Goal: Find specific page/section: Find specific page/section

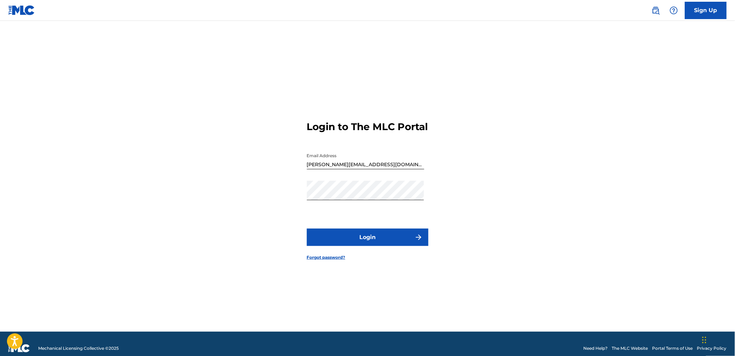
click at [387, 241] on button "Login" at bounding box center [367, 237] width 121 height 17
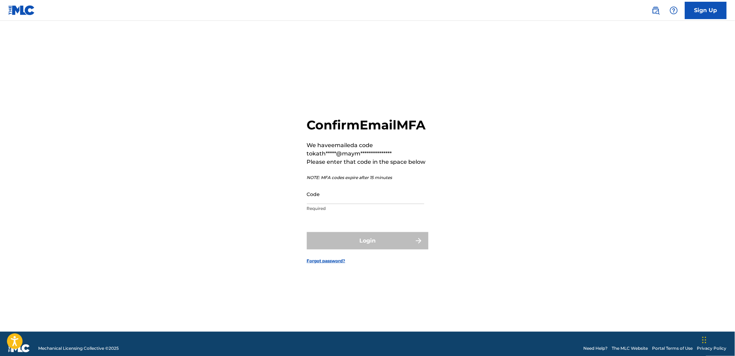
click at [385, 198] on input "Code" at bounding box center [365, 194] width 117 height 20
paste input "199463"
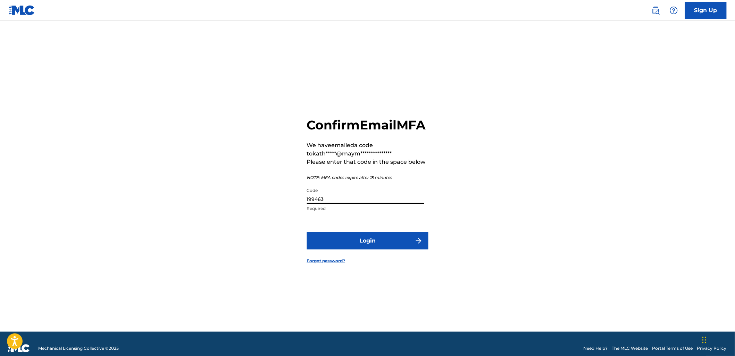
type input "199463"
click at [366, 250] on button "Login" at bounding box center [367, 240] width 121 height 17
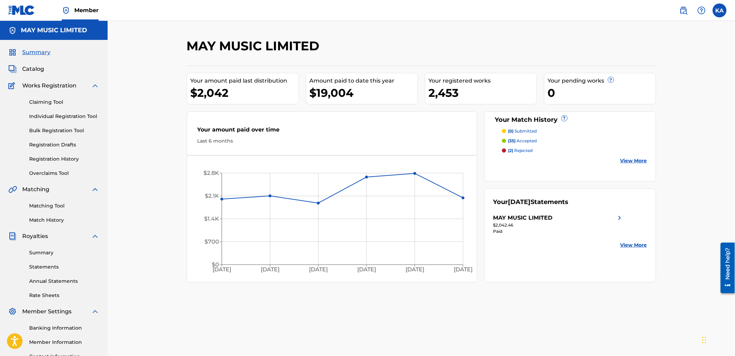
click at [32, 69] on span "Catalog" at bounding box center [33, 69] width 22 height 8
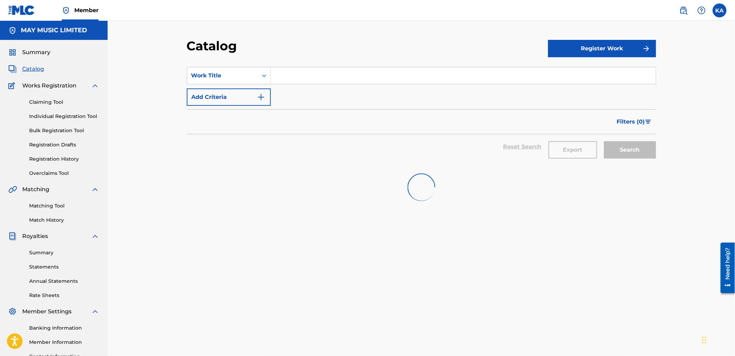
click at [67, 115] on link "Individual Registration Tool" at bounding box center [64, 116] width 70 height 7
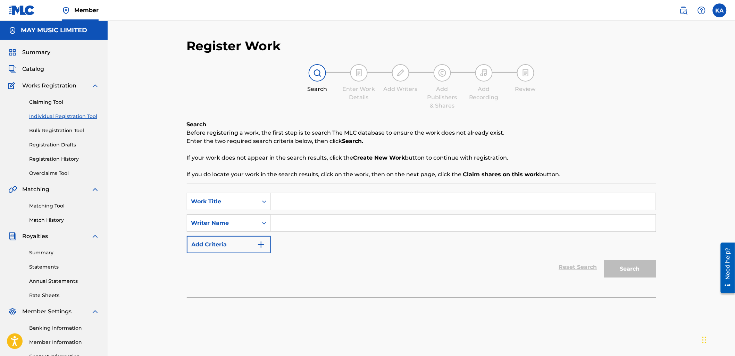
click at [313, 200] on input "Search Form" at bounding box center [463, 201] width 385 height 17
type input "Welcome"
click at [314, 186] on div "SearchWithCriteria69582a3b-474c-4975-af39-c47fb9a363b5 Work Title Welcome welco…" at bounding box center [421, 241] width 469 height 114
click at [304, 228] on input "Search Form" at bounding box center [463, 223] width 385 height 17
type input "C"
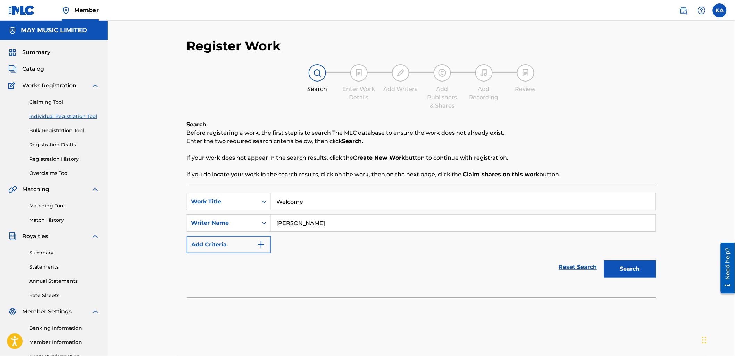
type input "[PERSON_NAME]"
click at [643, 271] on button "Search" at bounding box center [630, 268] width 52 height 17
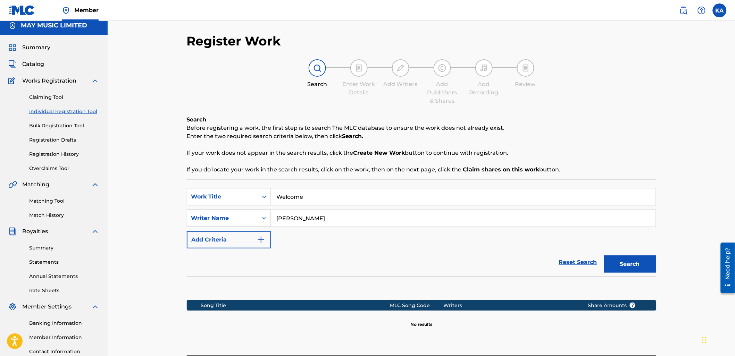
scroll to position [62, 0]
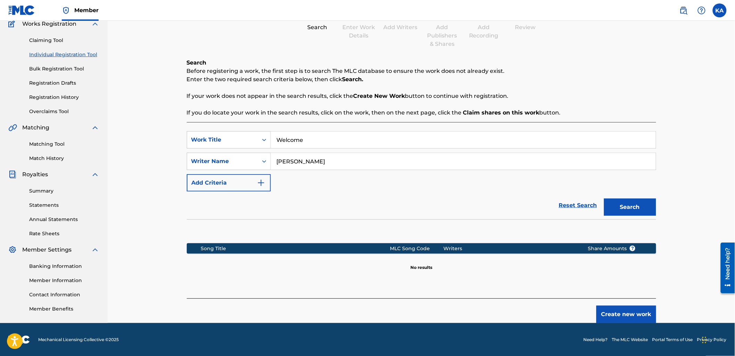
drag, startPoint x: 353, startPoint y: 141, endPoint x: 182, endPoint y: 124, distance: 171.6
click at [193, 122] on div "SearchWithCriteria69582a3b-474c-4975-af39-c47fb9a363b5 Work Title Welcome Searc…" at bounding box center [421, 210] width 469 height 176
click at [604, 199] on button "Search" at bounding box center [630, 207] width 52 height 17
type input "V"
click at [604, 199] on button "Search" at bounding box center [630, 207] width 52 height 17
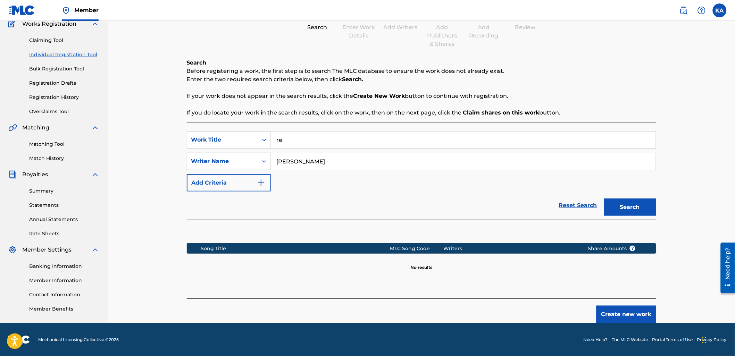
type input "r"
type input "I see nothing"
click at [604, 199] on button "Search" at bounding box center [630, 207] width 52 height 17
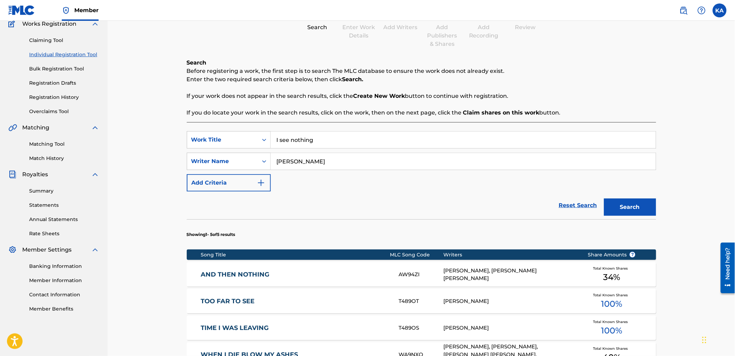
click at [617, 208] on button "Search" at bounding box center [630, 207] width 52 height 17
drag, startPoint x: 276, startPoint y: 142, endPoint x: 267, endPoint y: 142, distance: 9.0
click at [267, 142] on div "SearchWithCriteria69582a3b-474c-4975-af39-c47fb9a363b5 Work Title I see nothing" at bounding box center [421, 139] width 469 height 17
type input "Ultraviolet"
click at [604, 199] on button "Search" at bounding box center [630, 207] width 52 height 17
